Goal: Book appointment/travel/reservation

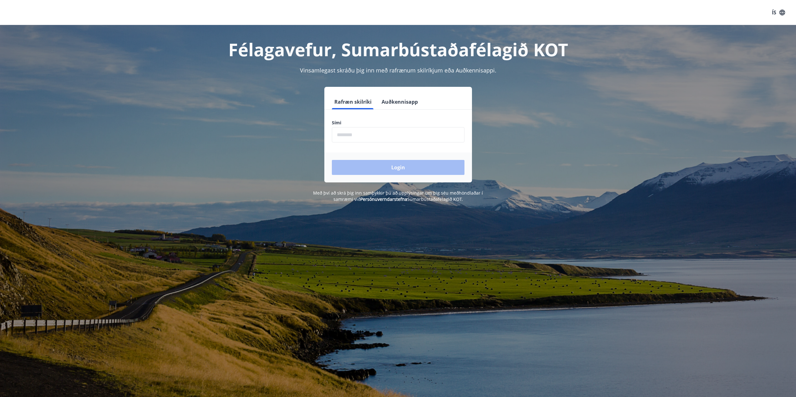
click at [352, 138] on input "phone" at bounding box center [398, 134] width 133 height 15
type input "********"
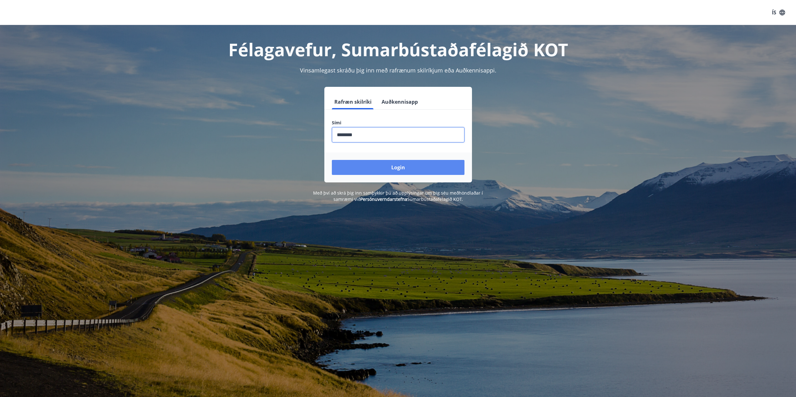
click at [376, 175] on button "Login" at bounding box center [398, 167] width 133 height 15
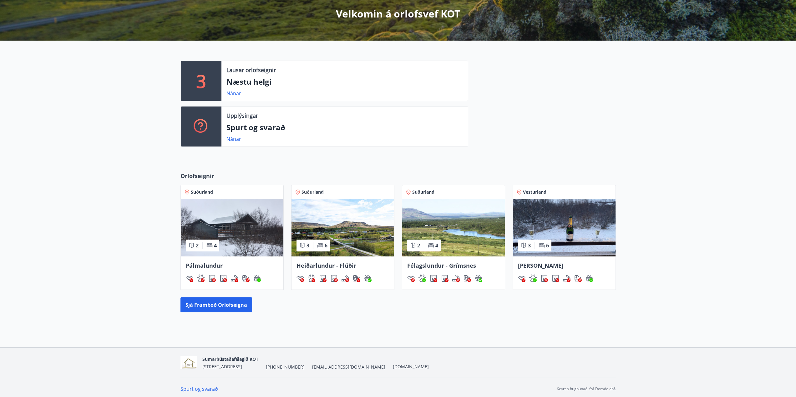
scroll to position [118, 0]
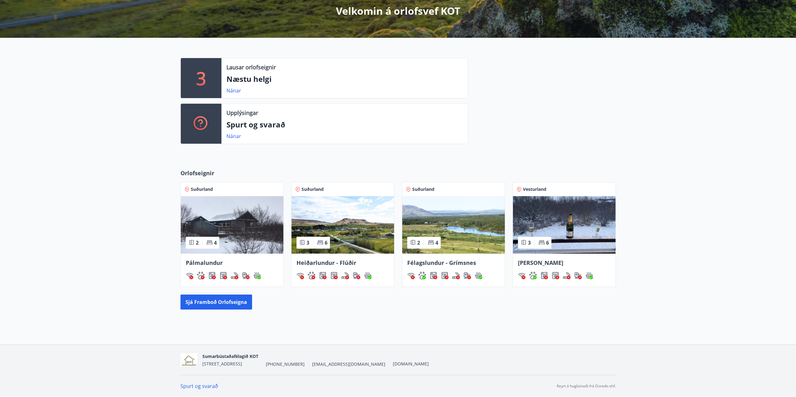
click at [467, 263] on span "Félagslundur - Grímsnes" at bounding box center [441, 263] width 69 height 8
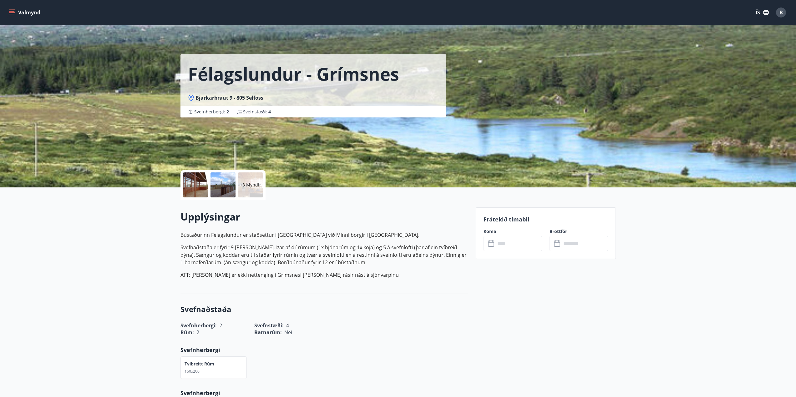
scroll to position [118, 0]
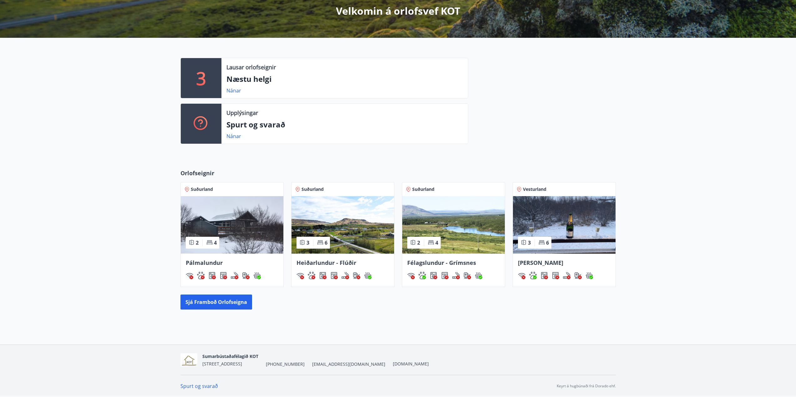
click at [443, 264] on span "Félagslundur - Grímsnes" at bounding box center [441, 263] width 69 height 8
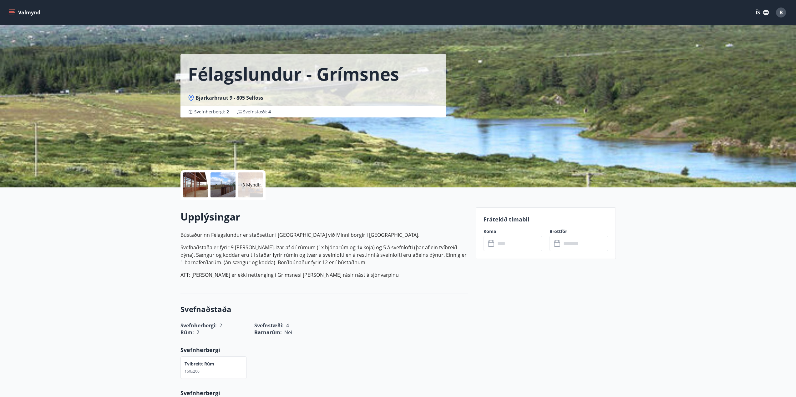
click at [194, 189] on div at bounding box center [195, 185] width 25 height 25
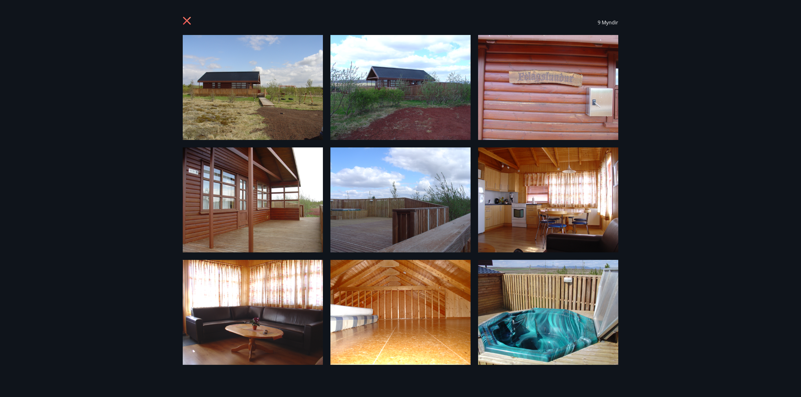
click at [524, 220] on img at bounding box center [548, 200] width 140 height 105
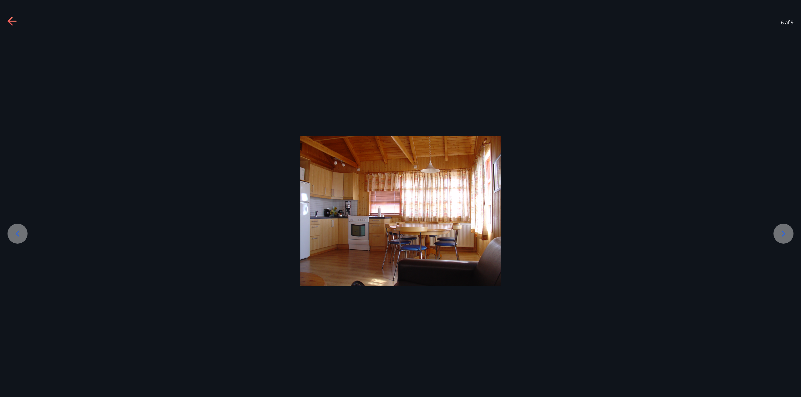
click at [454, 219] on img at bounding box center [400, 211] width 200 height 150
click at [781, 235] on icon at bounding box center [783, 234] width 10 height 10
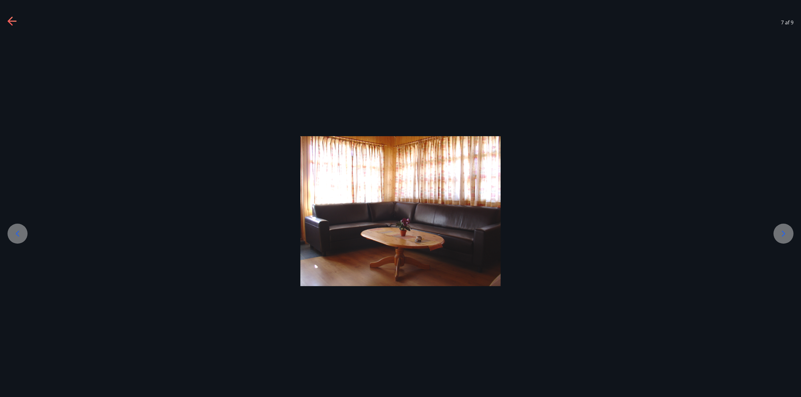
click at [773, 235] on div at bounding box center [400, 211] width 801 height 150
click at [773, 235] on div at bounding box center [400, 211] width 801 height 352
click at [780, 237] on icon at bounding box center [783, 234] width 10 height 10
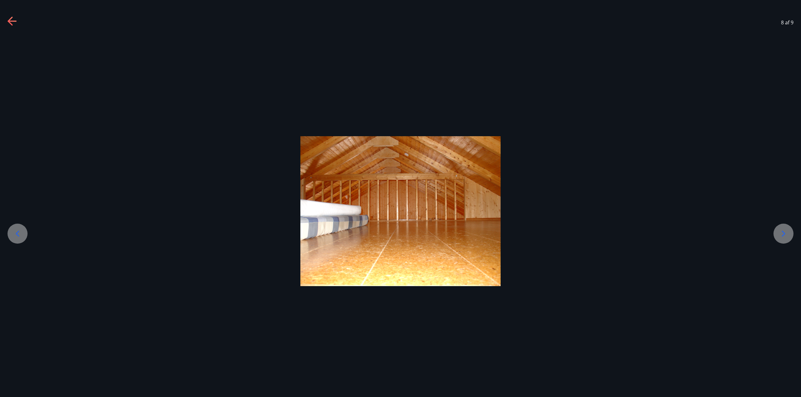
click at [778, 238] on icon at bounding box center [783, 234] width 10 height 10
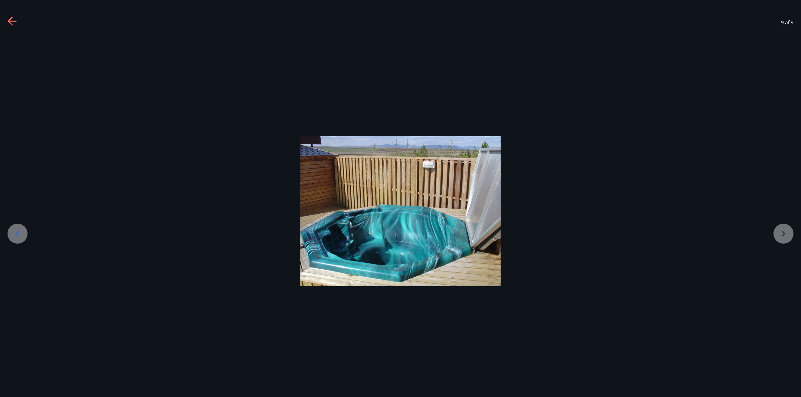
click at [775, 237] on div at bounding box center [400, 211] width 801 height 150
click at [781, 237] on div at bounding box center [400, 211] width 801 height 150
click at [16, 225] on div at bounding box center [18, 234] width 20 height 20
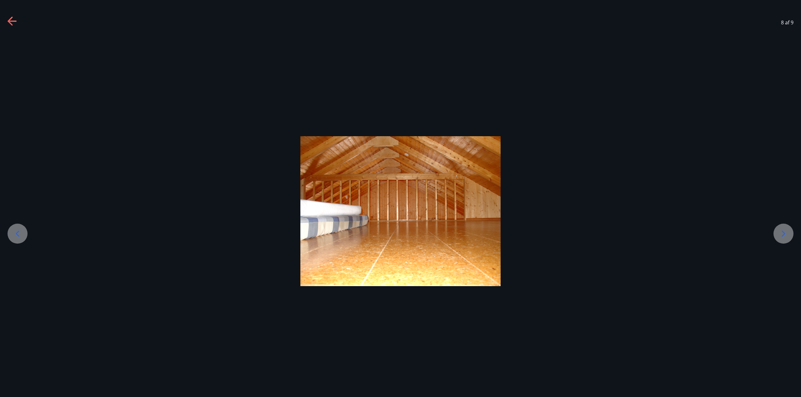
click at [16, 230] on icon at bounding box center [18, 234] width 10 height 10
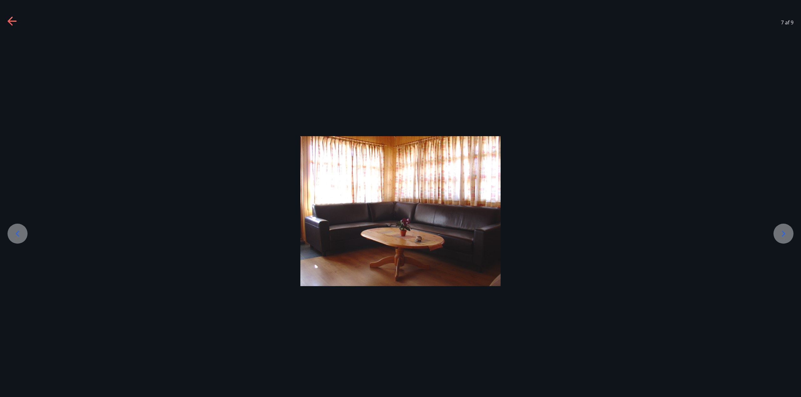
click at [14, 23] on icon at bounding box center [13, 22] width 10 height 10
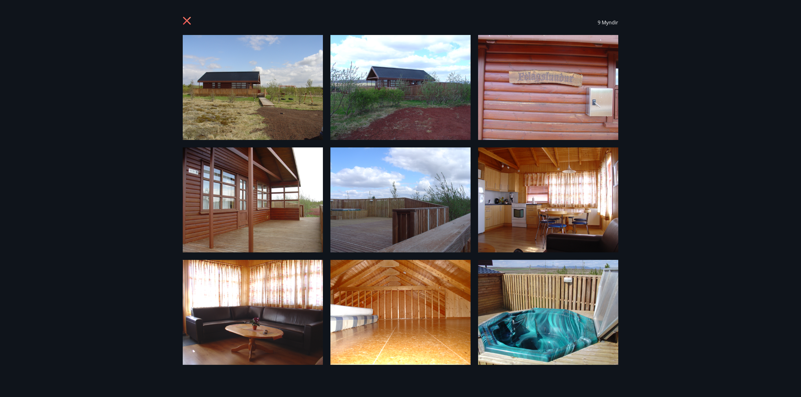
drag, startPoint x: 190, startPoint y: 18, endPoint x: 187, endPoint y: 22, distance: 4.6
click at [188, 21] on icon at bounding box center [187, 21] width 8 height 8
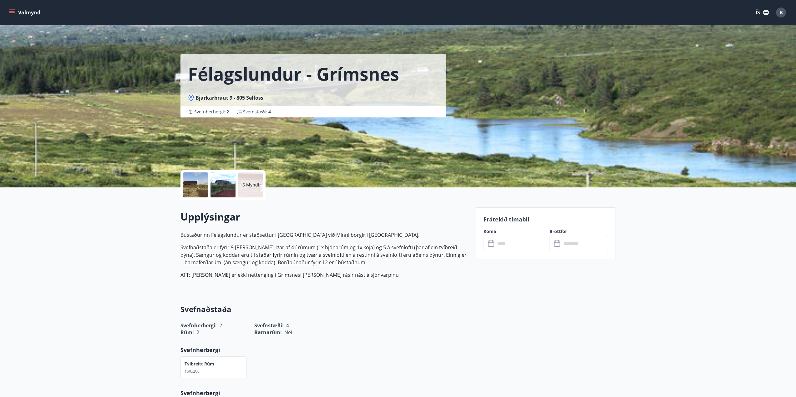
scroll to position [118, 0]
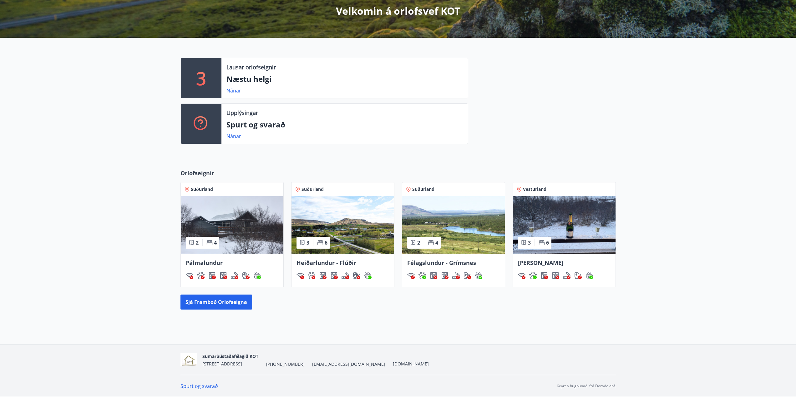
click at [265, 230] on img at bounding box center [232, 225] width 103 height 58
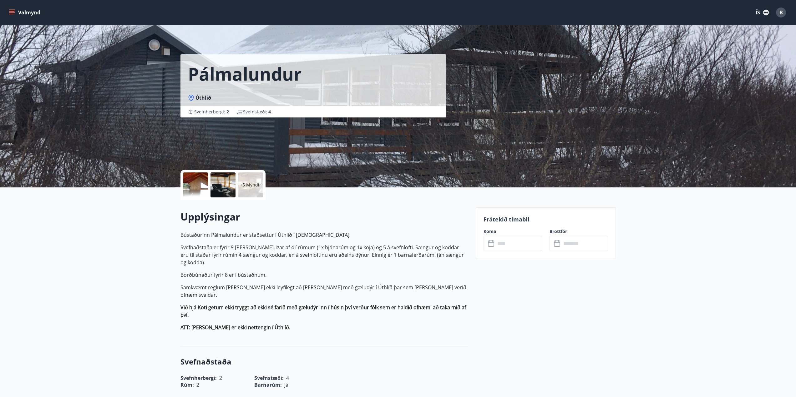
click at [187, 183] on div at bounding box center [195, 185] width 25 height 25
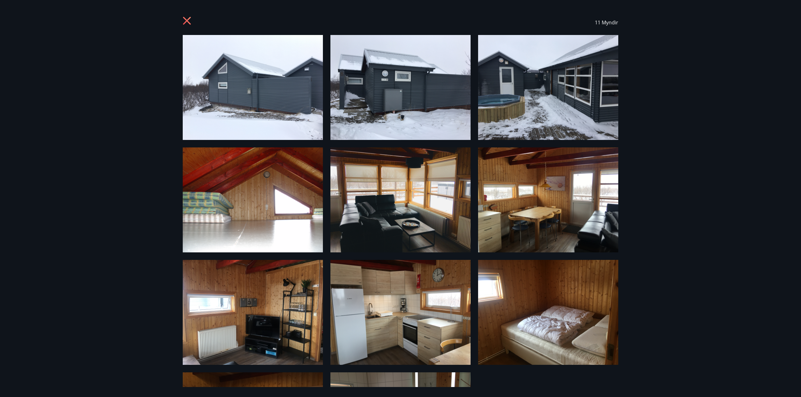
click at [354, 212] on img at bounding box center [400, 200] width 140 height 105
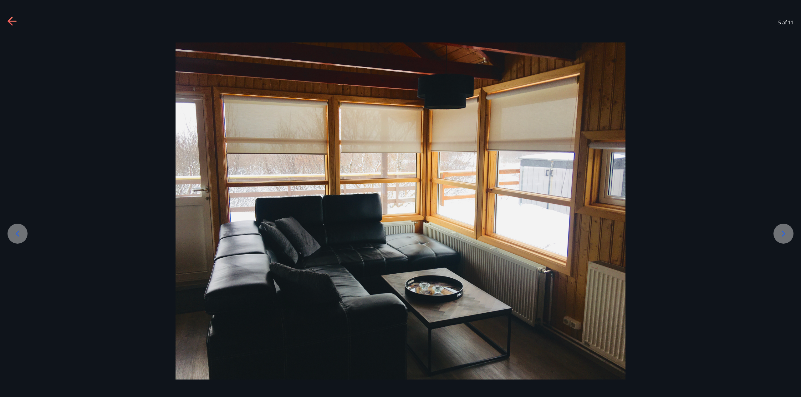
click at [775, 240] on div at bounding box center [783, 234] width 20 height 20
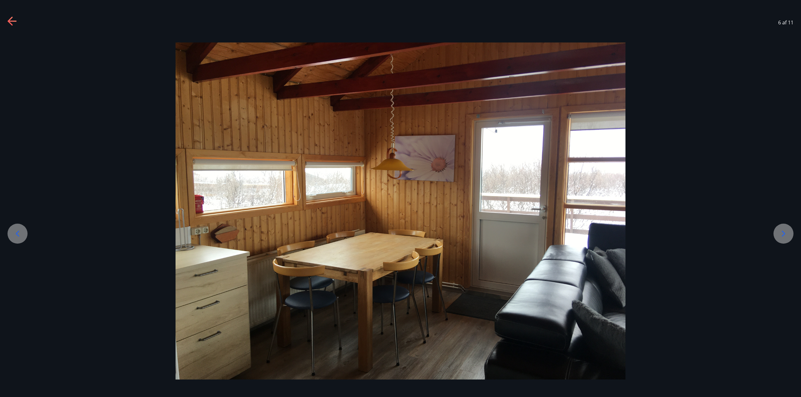
click at [778, 240] on div at bounding box center [783, 234] width 20 height 20
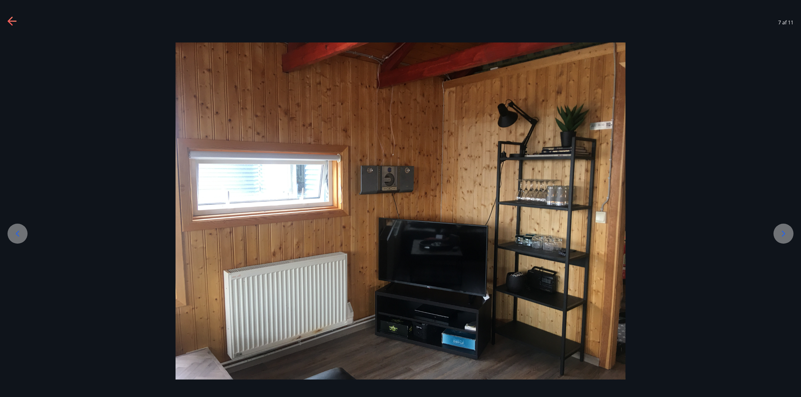
click at [781, 233] on icon at bounding box center [783, 234] width 10 height 10
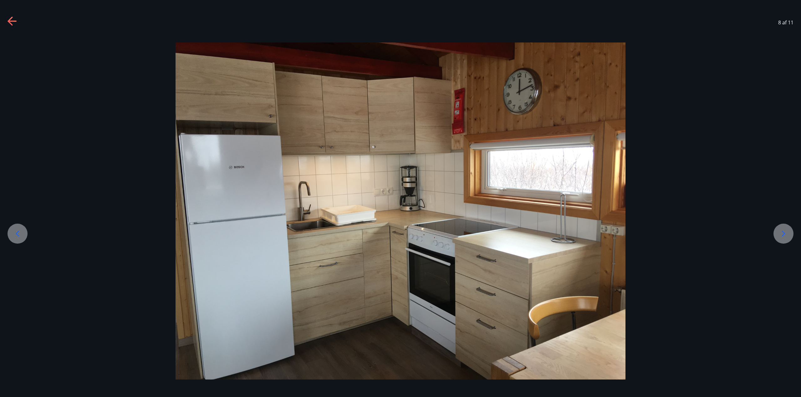
click at [782, 234] on icon at bounding box center [783, 234] width 10 height 10
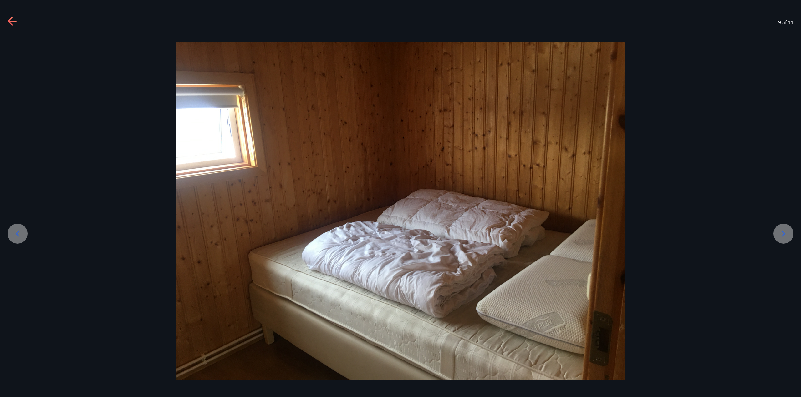
click at [785, 230] on icon at bounding box center [783, 234] width 10 height 10
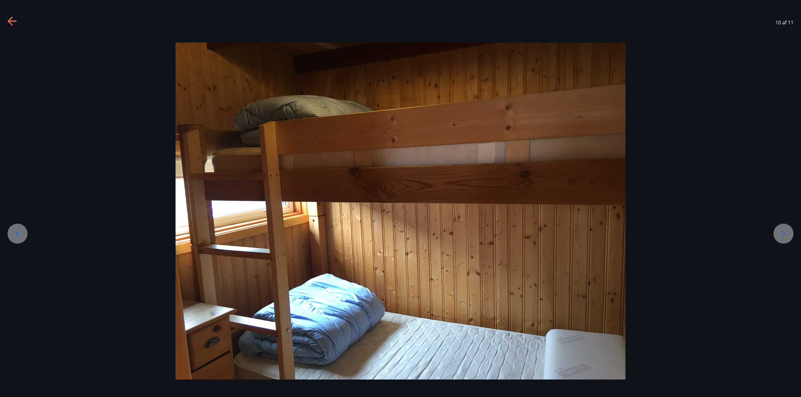
click at [785, 230] on icon at bounding box center [783, 234] width 10 height 10
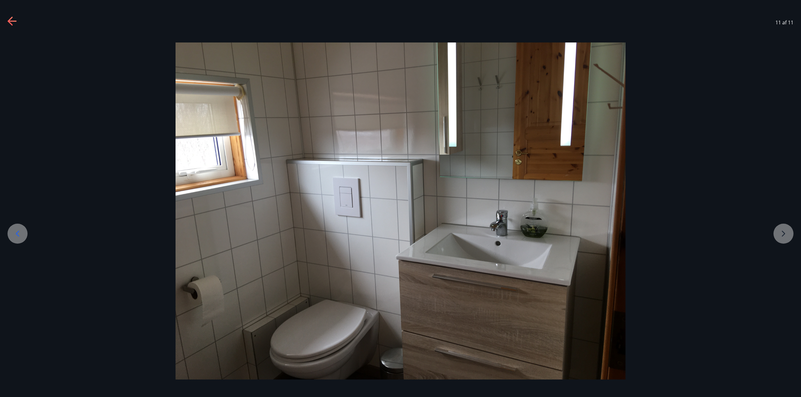
click at [782, 227] on div at bounding box center [400, 211] width 801 height 337
click at [780, 231] on div at bounding box center [400, 211] width 801 height 337
click at [13, 24] on icon at bounding box center [13, 22] width 10 height 10
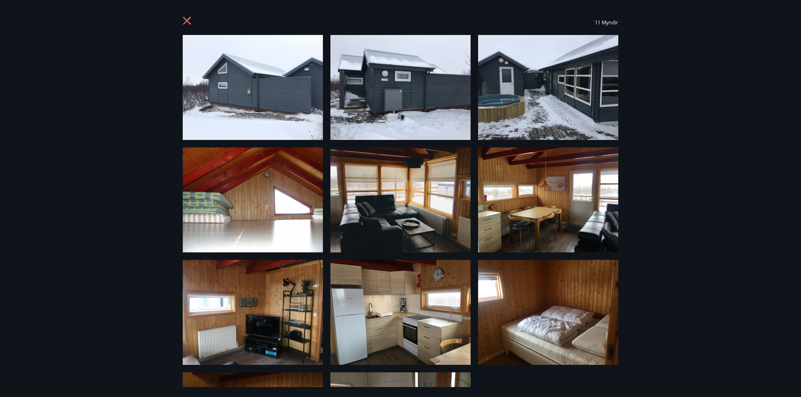
click at [186, 27] on div at bounding box center [188, 23] width 10 height 12
click at [186, 24] on icon at bounding box center [188, 22] width 10 height 10
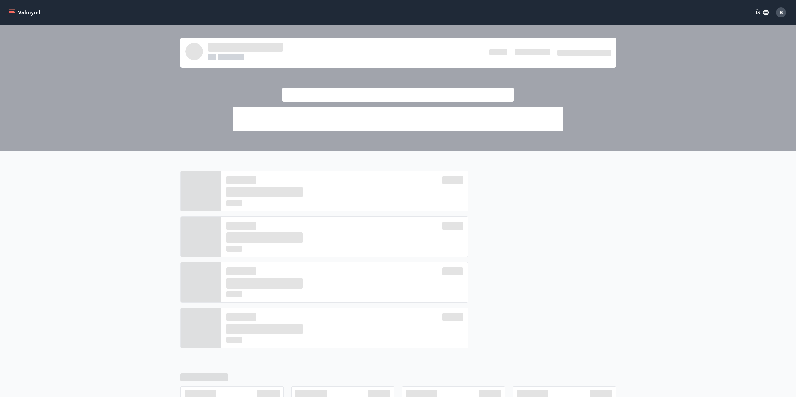
scroll to position [118, 0]
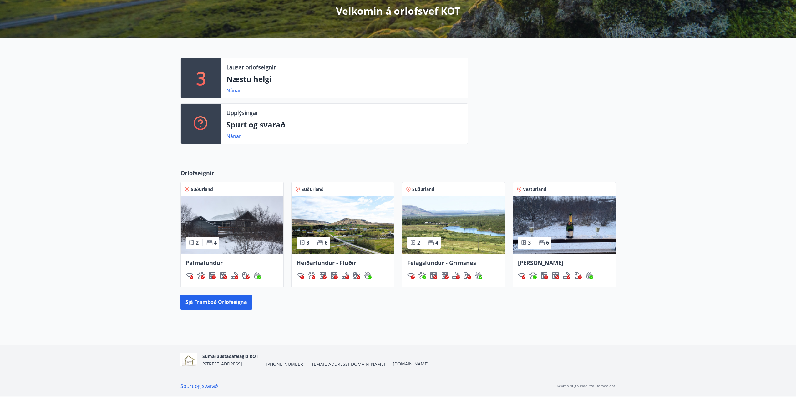
click at [563, 231] on img at bounding box center [564, 225] width 103 height 58
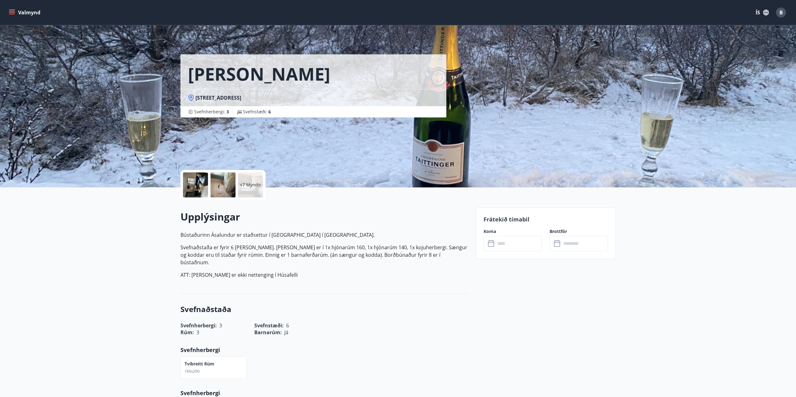
click at [208, 189] on div at bounding box center [195, 185] width 25 height 25
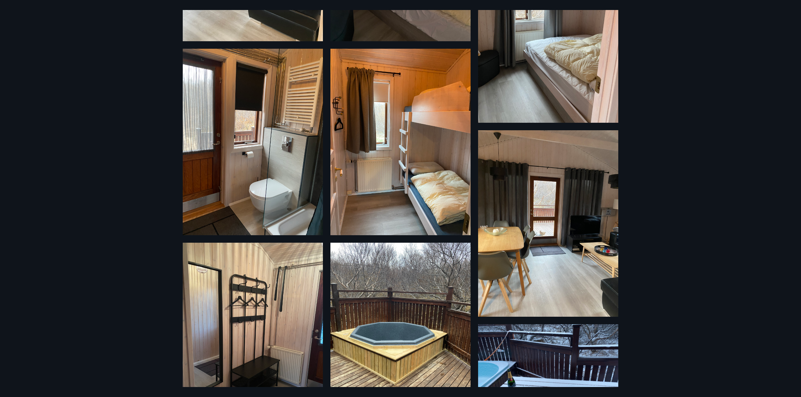
scroll to position [250, 0]
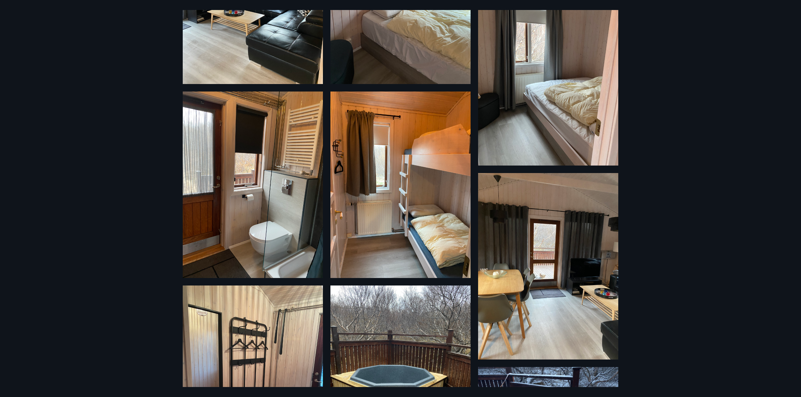
click at [279, 179] on img at bounding box center [253, 185] width 140 height 187
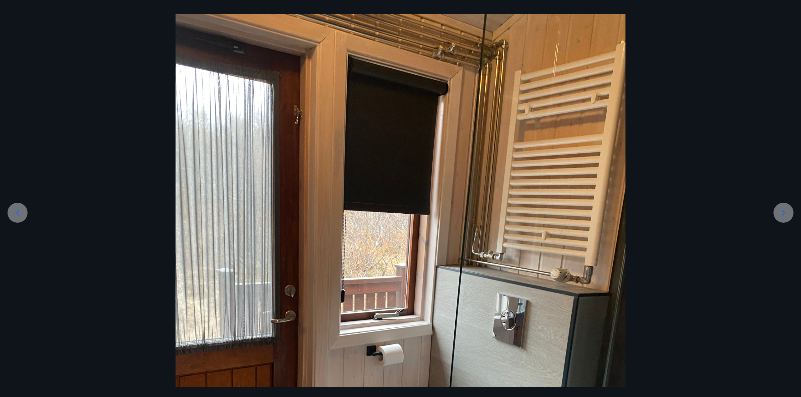
scroll to position [31, 0]
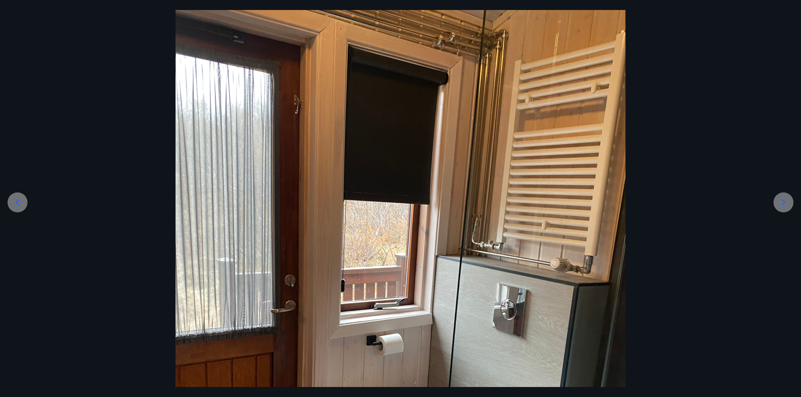
click at [787, 210] on div at bounding box center [783, 203] width 20 height 20
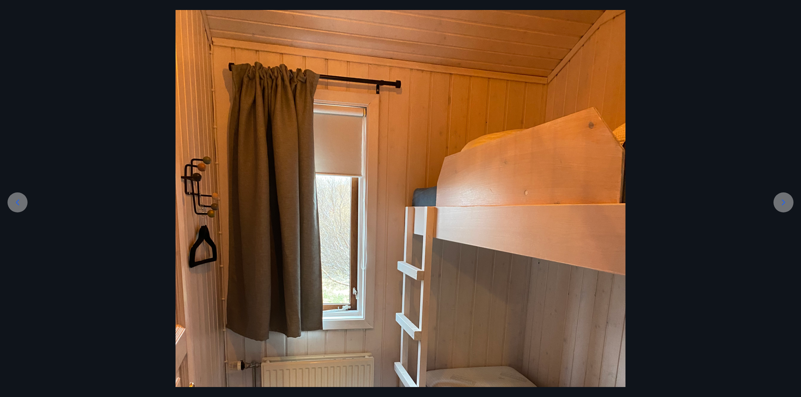
click at [15, 205] on icon at bounding box center [18, 203] width 10 height 10
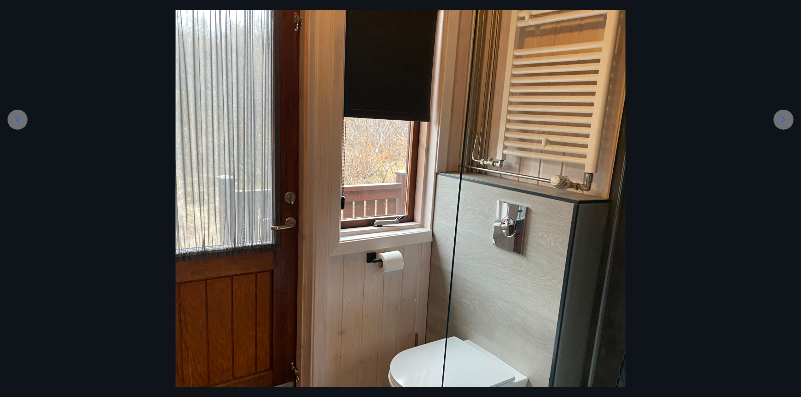
scroll to position [125, 0]
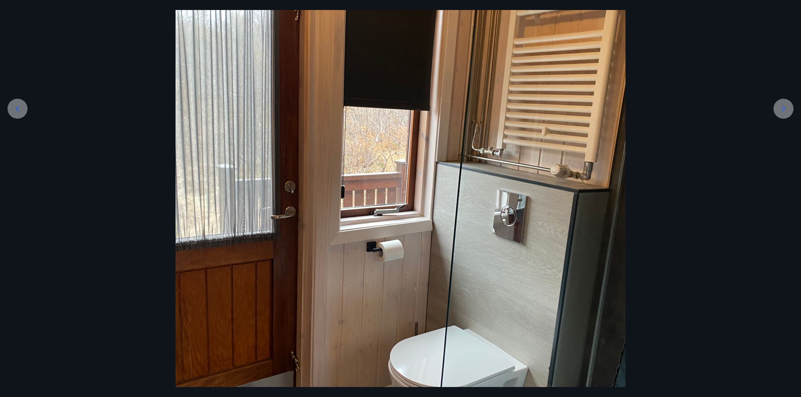
click at [788, 111] on div at bounding box center [783, 109] width 20 height 20
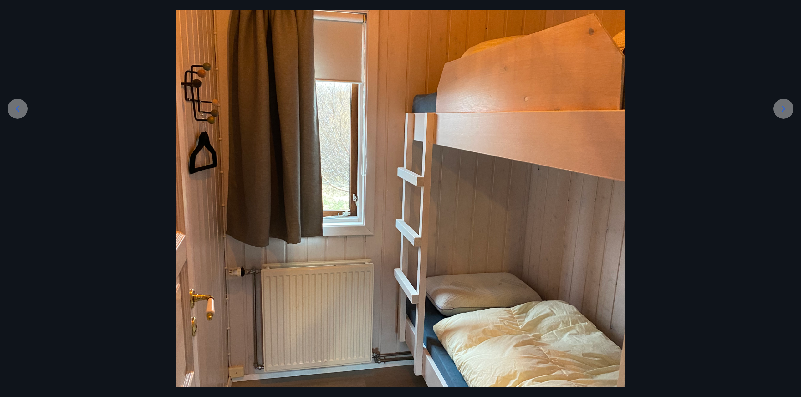
click at [782, 115] on div at bounding box center [783, 109] width 20 height 20
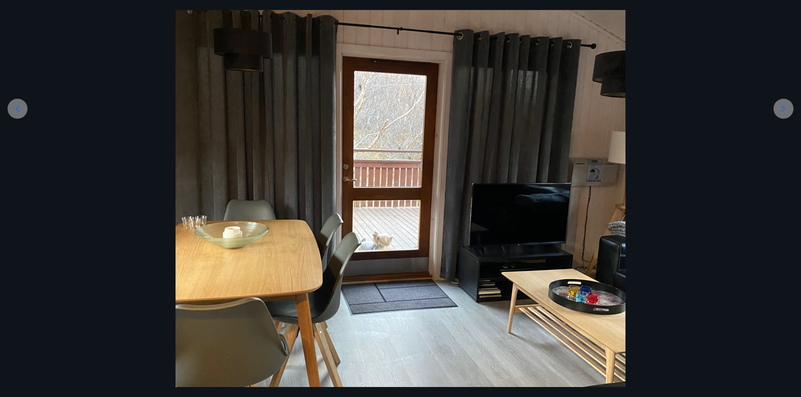
click at [781, 112] on icon at bounding box center [783, 109] width 10 height 10
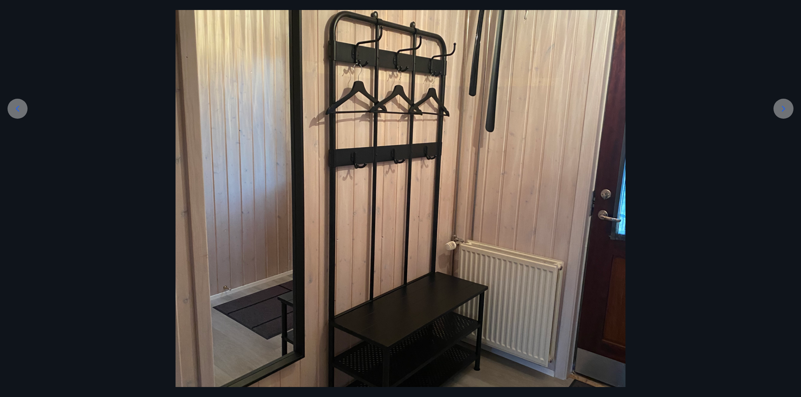
click at [781, 117] on div at bounding box center [783, 109] width 20 height 20
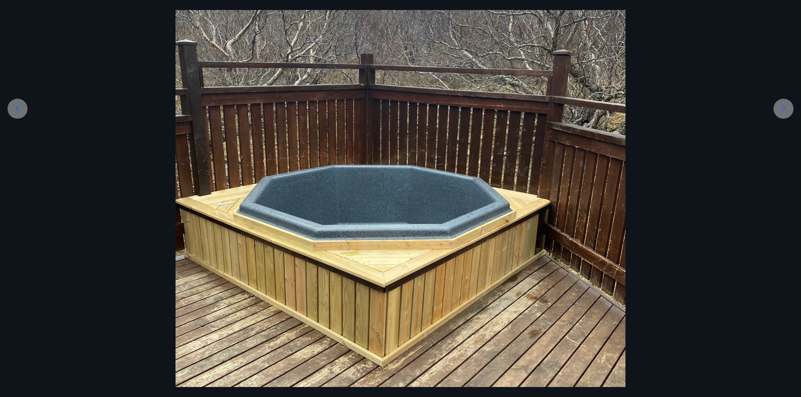
click at [780, 118] on div at bounding box center [783, 109] width 20 height 20
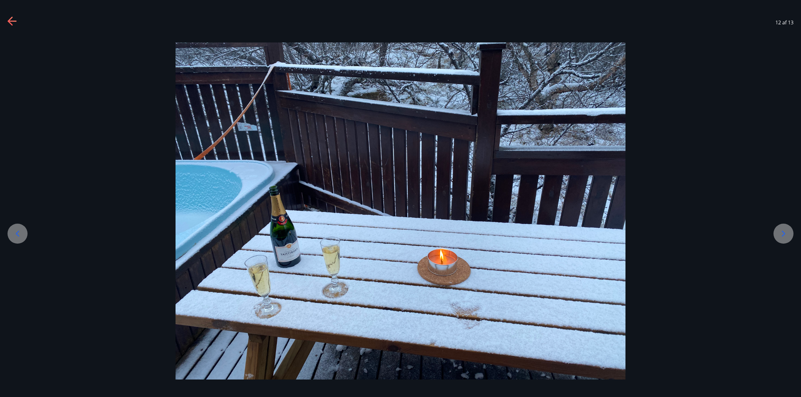
scroll to position [0, 0]
click at [780, 118] on div at bounding box center [400, 211] width 801 height 337
click at [785, 232] on icon at bounding box center [783, 234] width 10 height 10
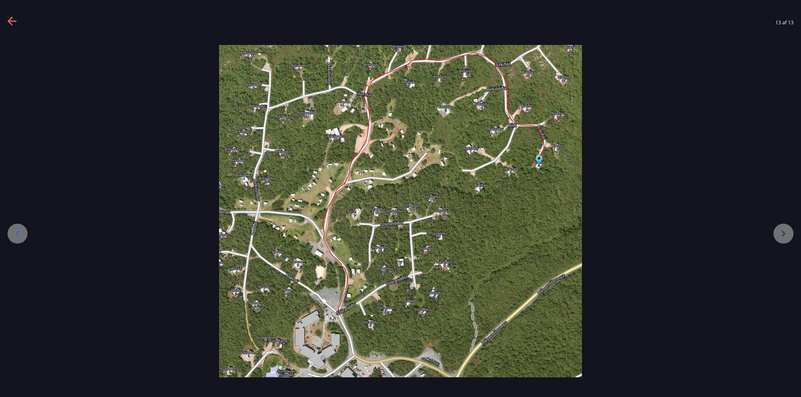
drag, startPoint x: 785, startPoint y: 232, endPoint x: 633, endPoint y: 218, distance: 153.3
click at [781, 232] on div at bounding box center [400, 211] width 801 height 333
click at [19, 18] on div "13 af 13" at bounding box center [400, 22] width 801 height 25
click at [12, 22] on icon at bounding box center [13, 22] width 10 height 10
